Goal: Entertainment & Leisure: Browse casually

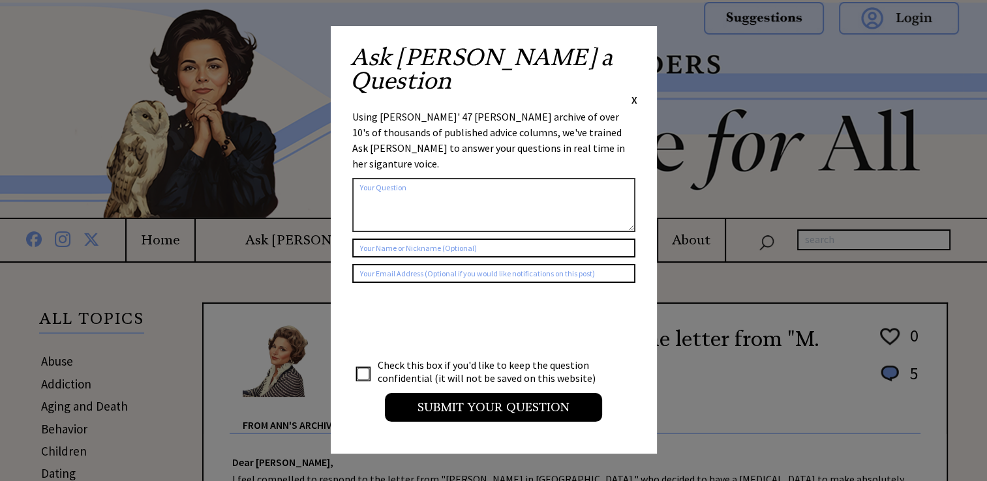
click at [634, 93] on span "X" at bounding box center [634, 99] width 6 height 13
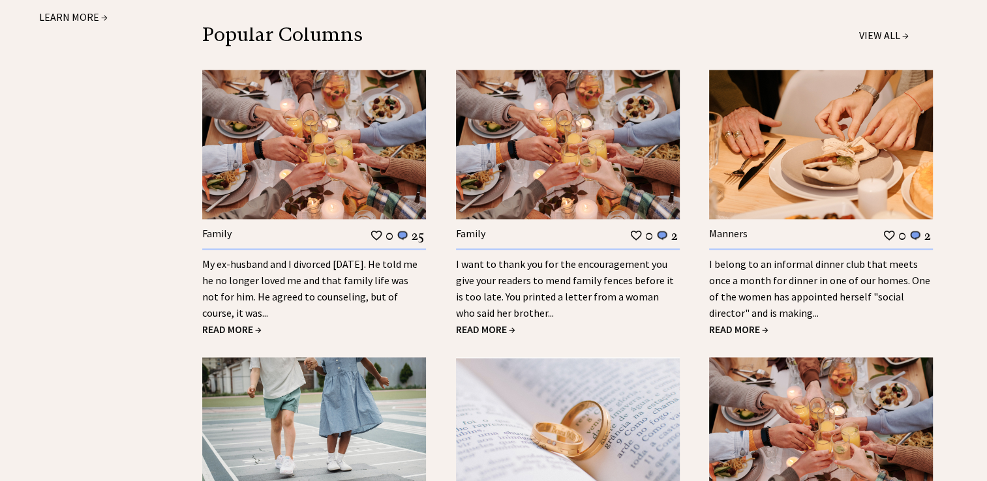
scroll to position [1826, 0]
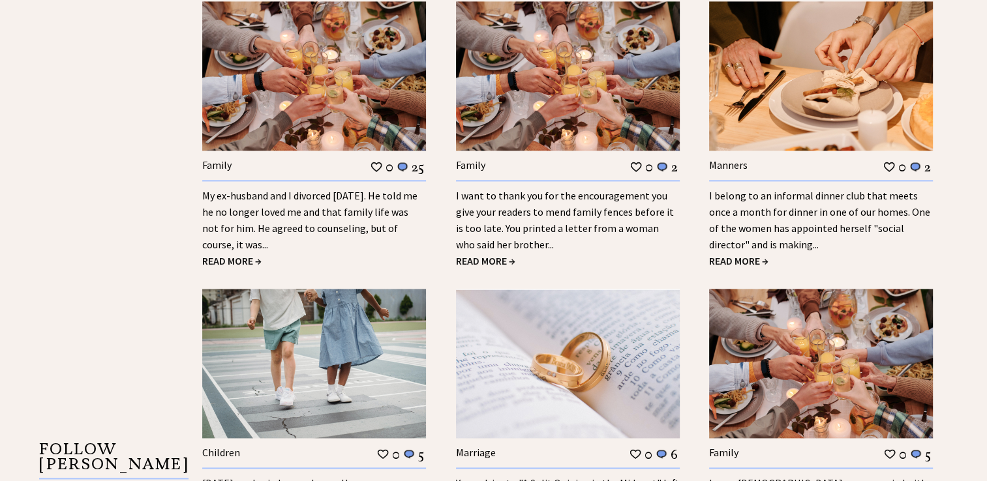
click at [236, 254] on span "READ MORE →" at bounding box center [231, 260] width 59 height 13
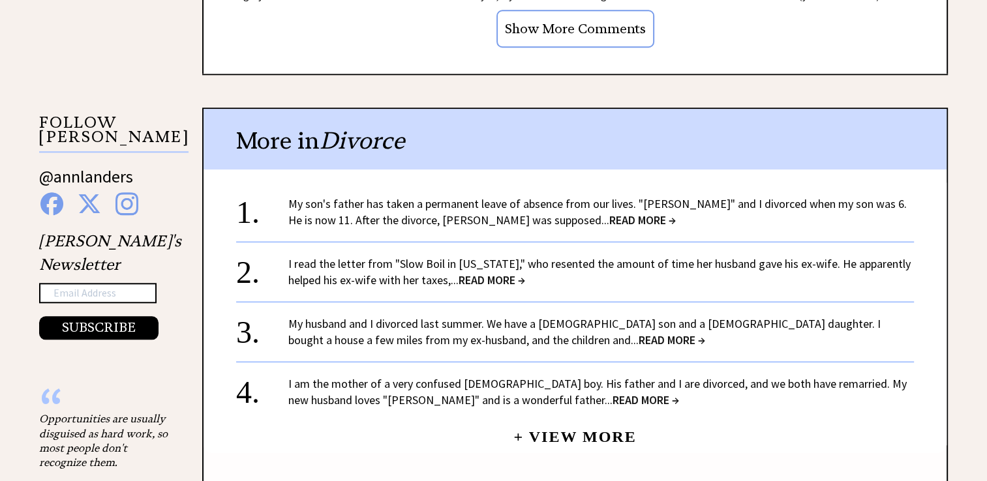
scroll to position [1239, 0]
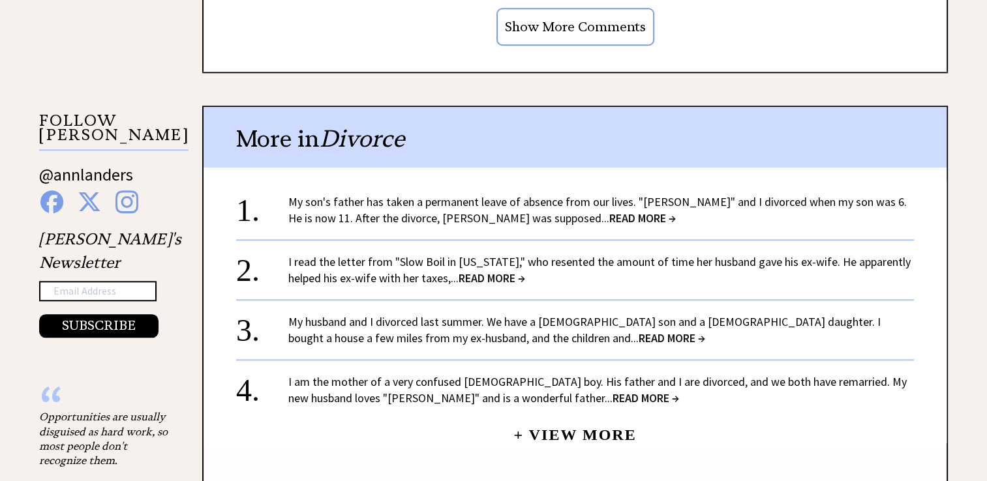
click at [609, 213] on span "READ MORE →" at bounding box center [642, 218] width 67 height 15
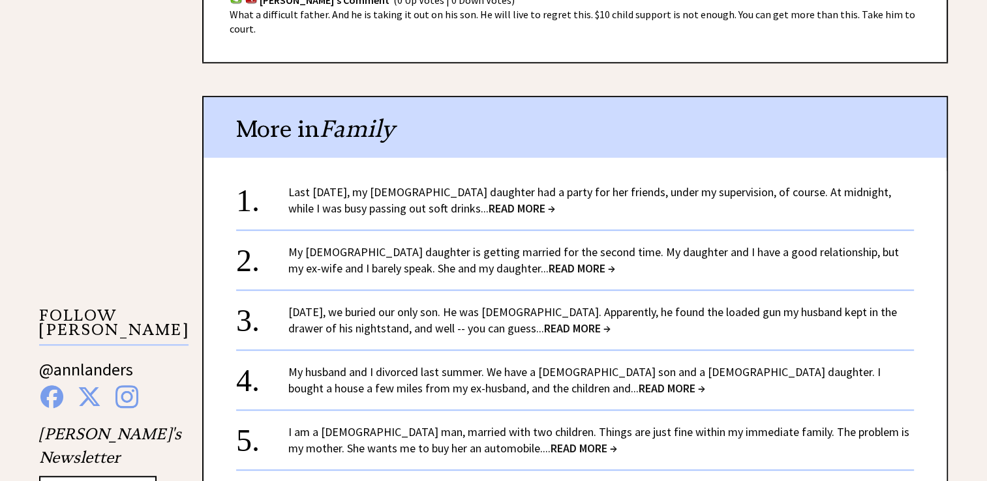
scroll to position [1043, 0]
click at [458, 248] on link "My [DEMOGRAPHIC_DATA] daughter is getting married for the second time. My daugh…" at bounding box center [593, 260] width 610 height 31
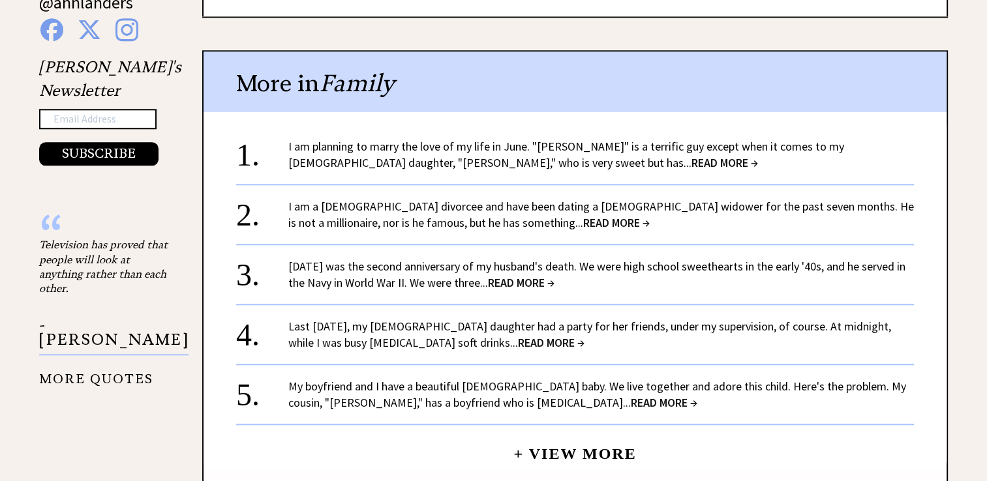
scroll to position [1435, 0]
